Goal: Task Accomplishment & Management: Manage account settings

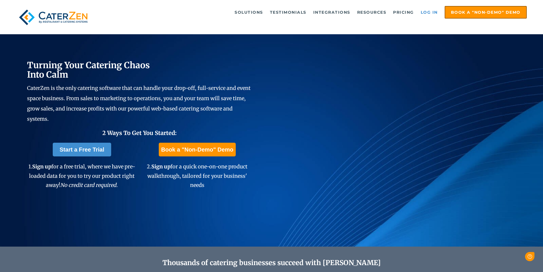
click at [429, 11] on link "Log in" at bounding box center [429, 12] width 23 height 11
click at [428, 13] on link "Log in" at bounding box center [429, 12] width 23 height 11
click at [425, 12] on link "Log in" at bounding box center [429, 12] width 23 height 11
click at [425, 13] on link "Log in" at bounding box center [429, 12] width 23 height 11
click at [434, 11] on link "Log in" at bounding box center [429, 12] width 23 height 11
